Goal: Task Accomplishment & Management: Use online tool/utility

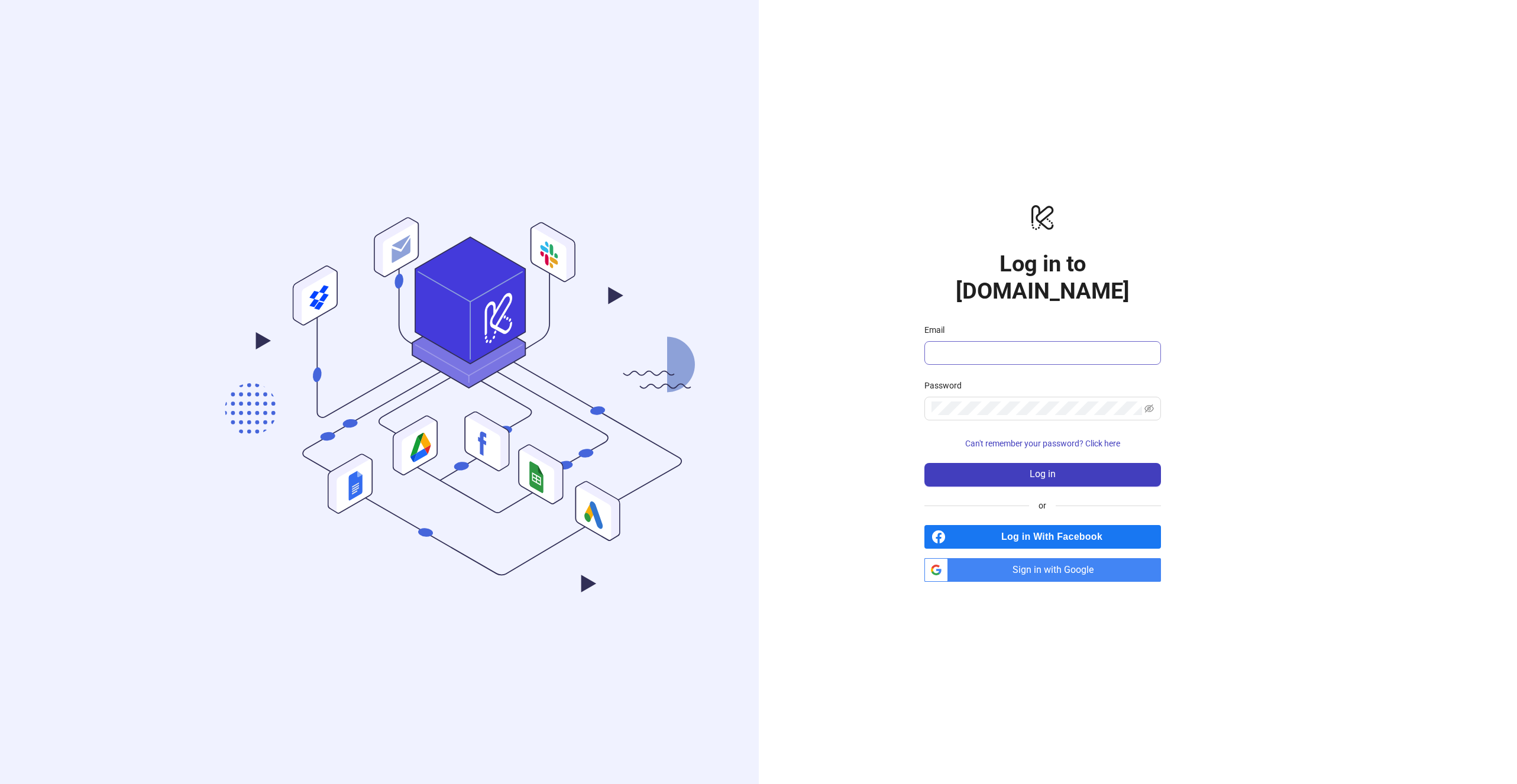
click at [1005, 341] on span at bounding box center [1043, 353] width 237 height 24
type input "**********"
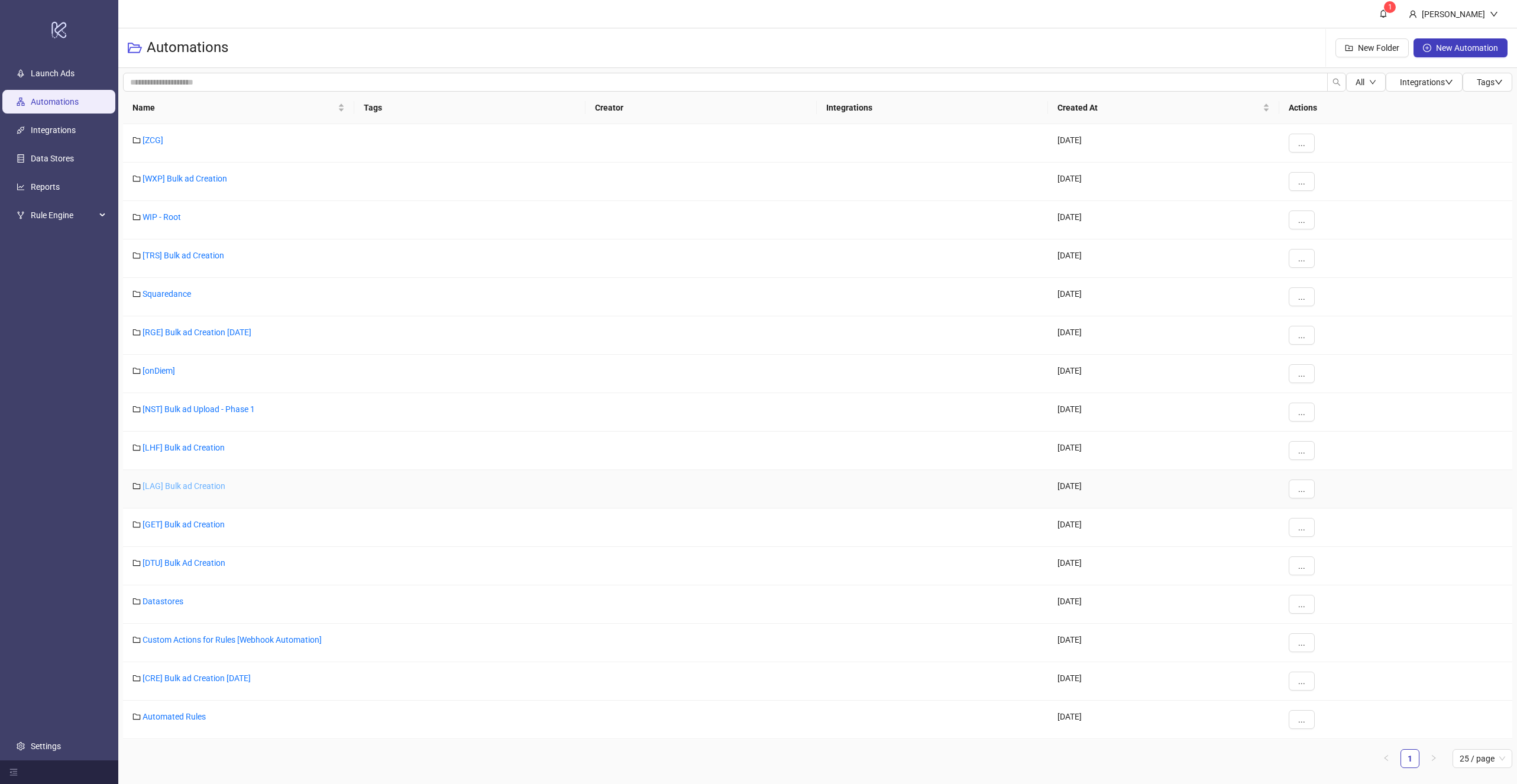
click at [181, 488] on link "[LAG] Bulk ad Creation" at bounding box center [184, 485] width 83 height 9
